Goal: Check status: Check status

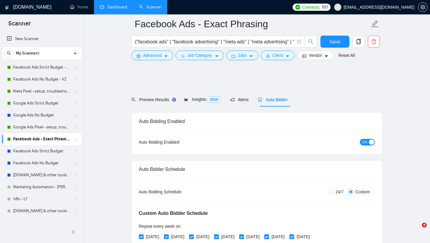
click at [118, 9] on link "Dashboard" at bounding box center [113, 6] width 27 height 5
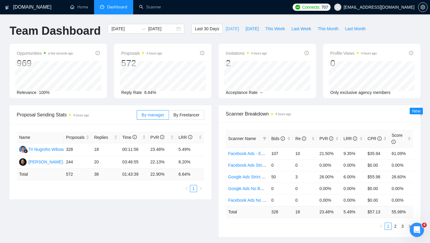
click at [228, 30] on span "[DATE]" at bounding box center [232, 28] width 13 height 7
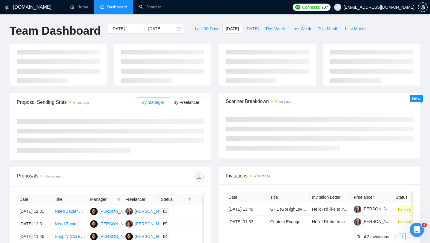
type input "[DATE]"
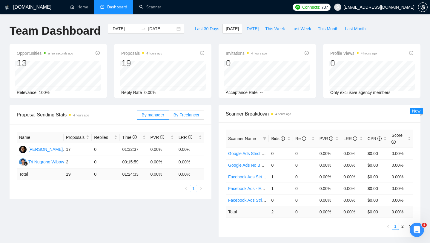
click at [187, 116] on span "By Freelancer" at bounding box center [187, 114] width 26 height 5
click at [169, 116] on input "By Freelancer" at bounding box center [169, 116] width 0 height 0
